Goal: Navigation & Orientation: Find specific page/section

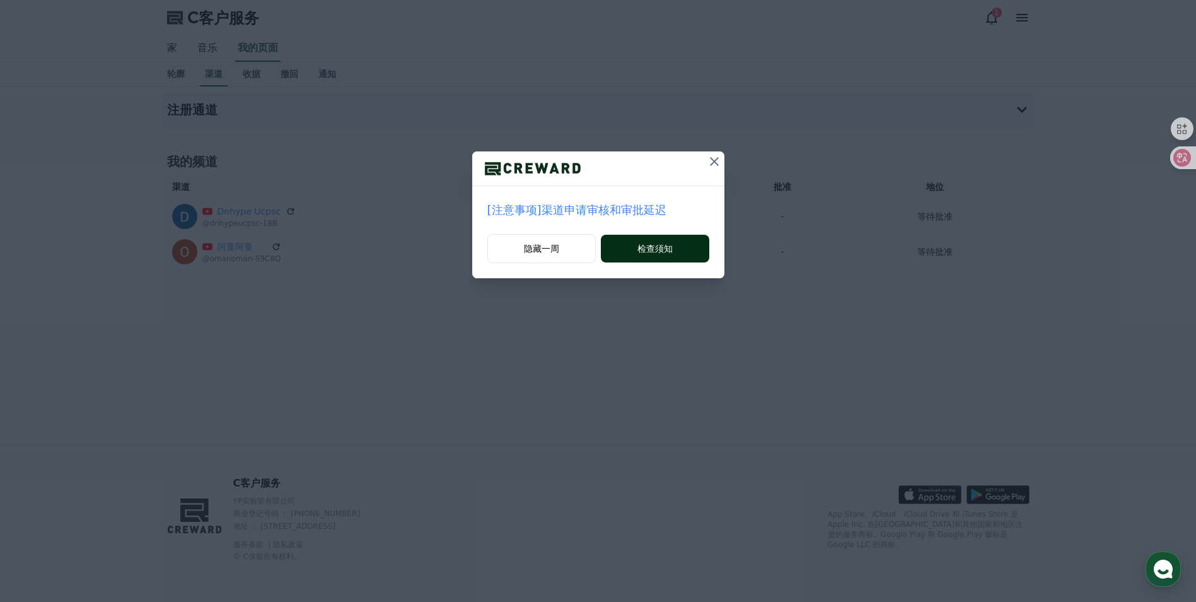
click at [673, 252] on button "检查须知" at bounding box center [655, 249] width 108 height 28
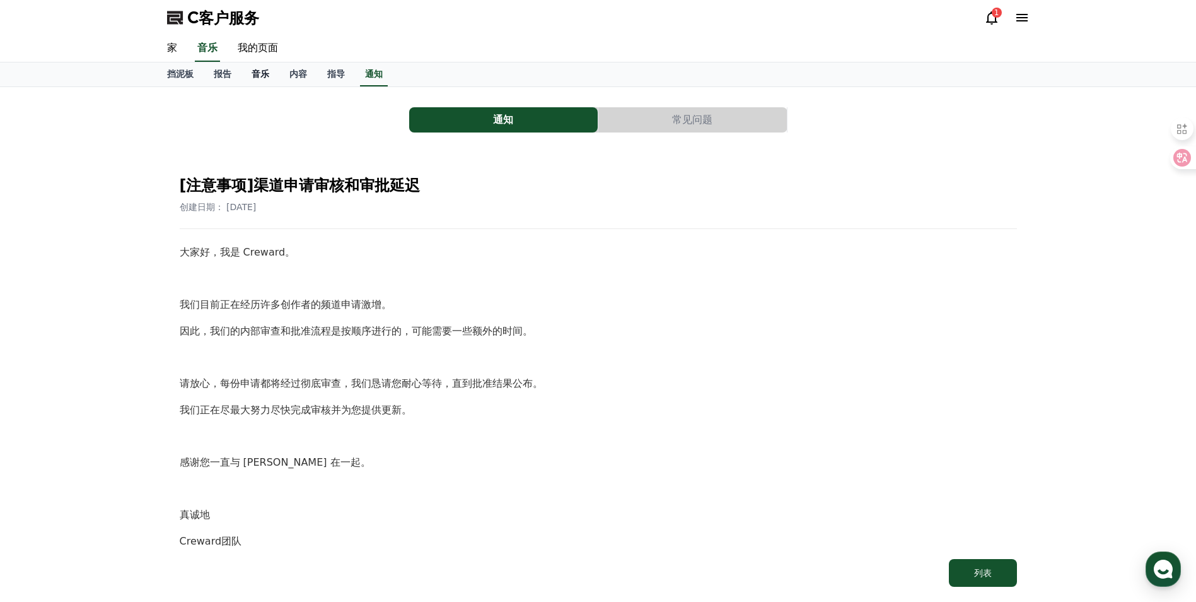
click at [255, 69] on font "音乐" at bounding box center [261, 74] width 18 height 10
